Goal: Information Seeking & Learning: Learn about a topic

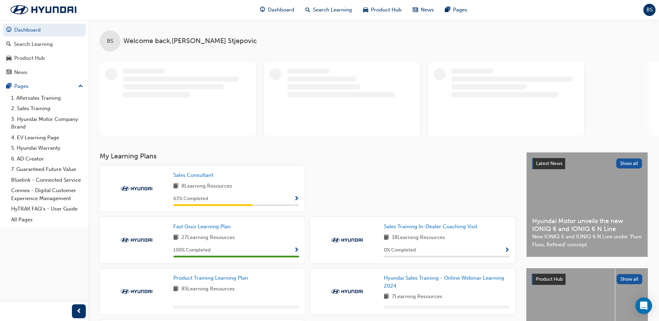
click at [297, 197] on span "Show Progress" at bounding box center [296, 199] width 5 height 6
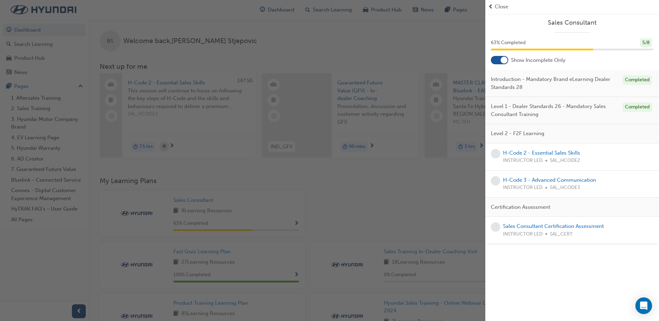
click at [502, 5] on span "Close" at bounding box center [502, 7] width 14 height 8
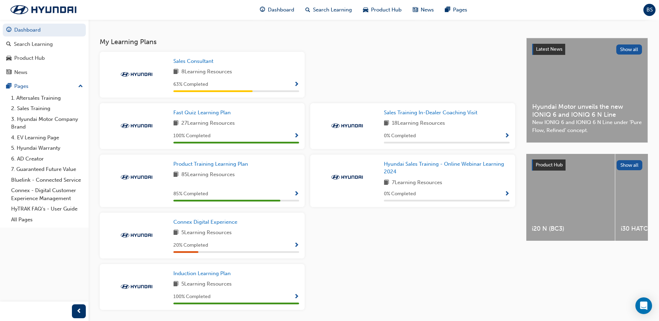
scroll to position [165, 0]
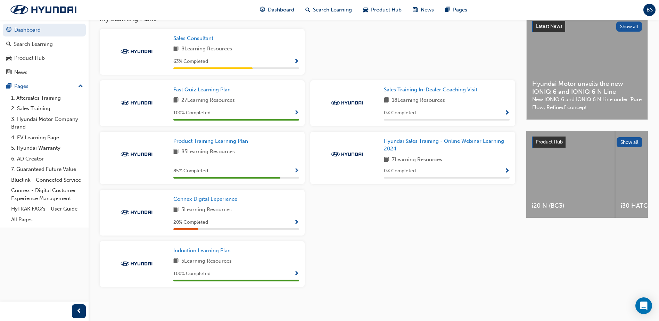
click at [297, 220] on span "Show Progress" at bounding box center [296, 223] width 5 height 6
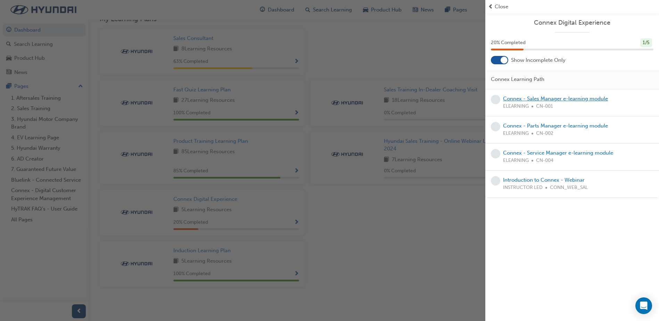
click at [575, 100] on link "Connex - Sales Manager e-learning module" at bounding box center [555, 99] width 105 height 6
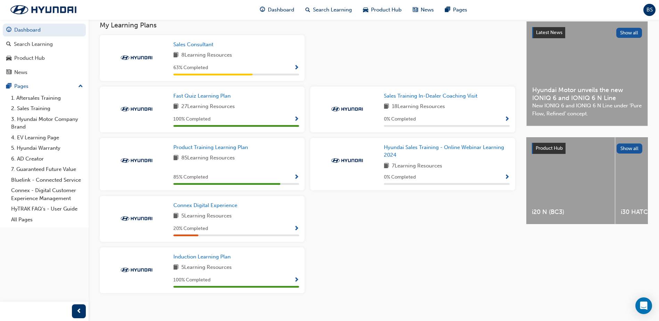
scroll to position [165, 0]
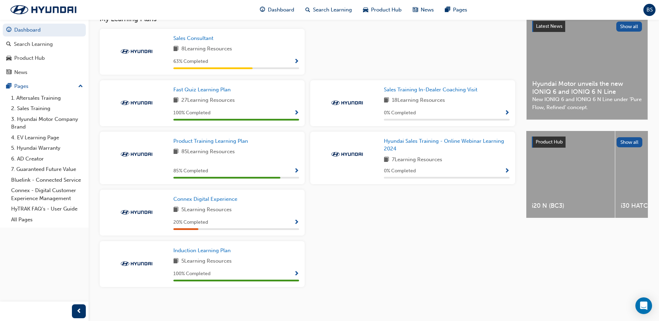
click at [295, 172] on span "Show Progress" at bounding box center [296, 171] width 5 height 6
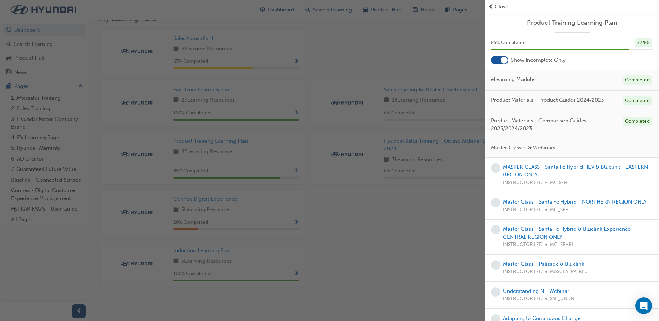
click at [495, 4] on span "Close" at bounding box center [502, 7] width 14 height 8
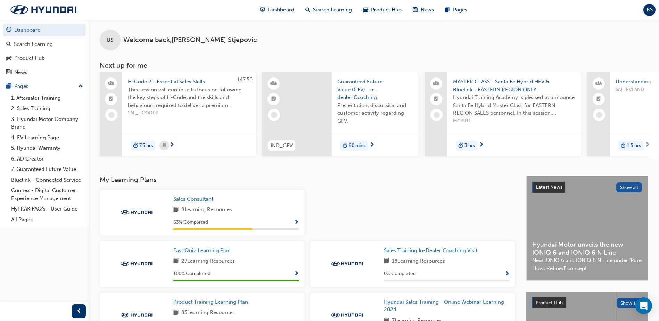
scroll to position [0, 0]
